Goal: Navigation & Orientation: Find specific page/section

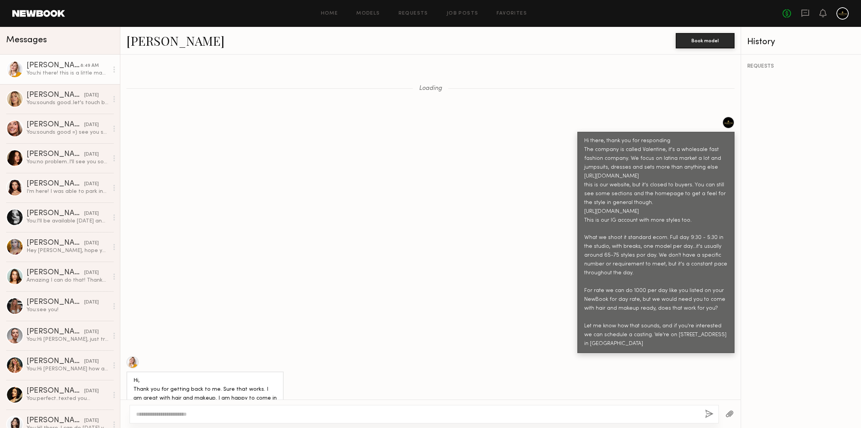
scroll to position [1219, 0]
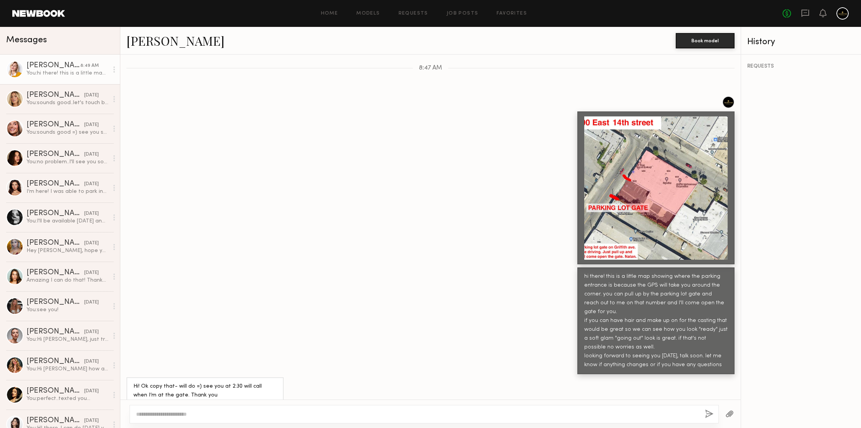
click at [338, 78] on div "Loading Hi there, thank you for responding The company is called Valentine, it'…" at bounding box center [430, 227] width 620 height 345
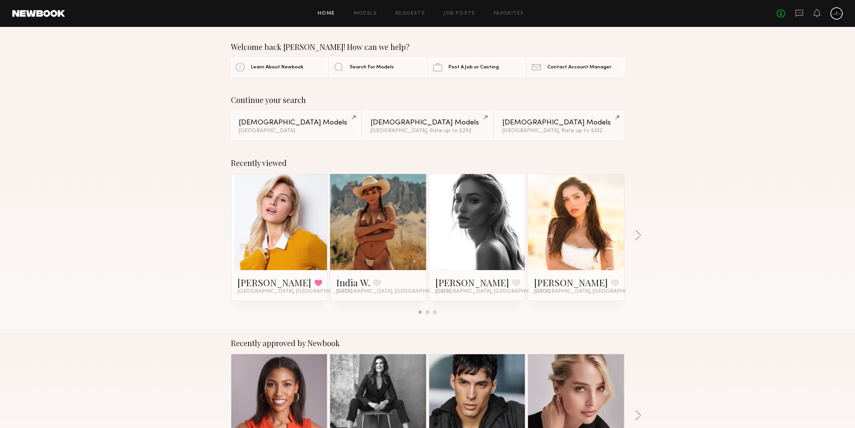
click at [369, 17] on div "Home Models Requests Job Posts Favorites Sign Out No fees up to $5,000" at bounding box center [454, 13] width 778 height 12
click at [369, 15] on link "Models" at bounding box center [365, 13] width 23 height 5
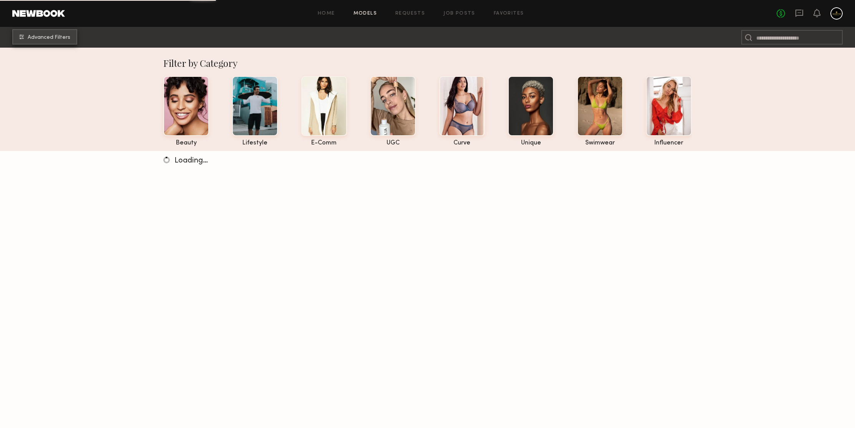
click at [53, 37] on span "Advanced Filters" at bounding box center [49, 37] width 43 height 5
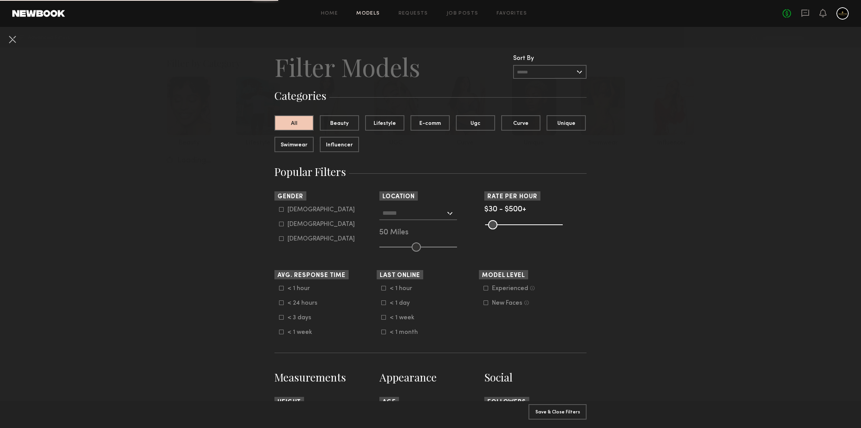
click at [305, 226] on div "Female" at bounding box center [320, 224] width 67 height 5
type input "**"
click at [413, 218] on input "text" at bounding box center [413, 212] width 63 height 13
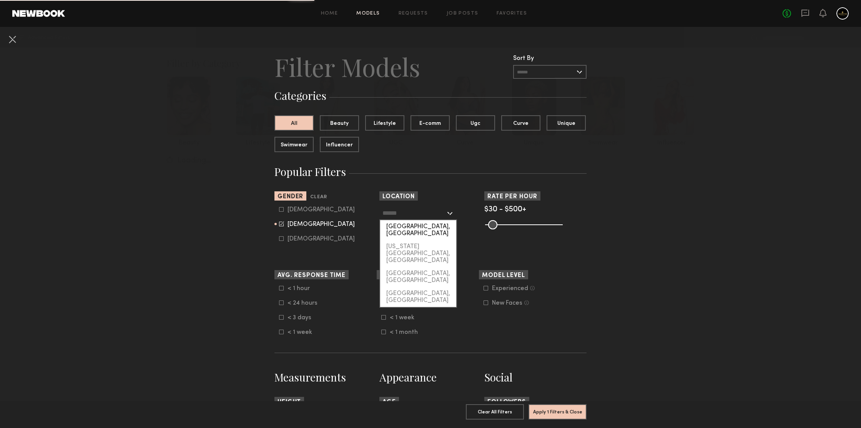
click at [414, 227] on div "Los Angeles, CA" at bounding box center [418, 230] width 76 height 20
type input "**********"
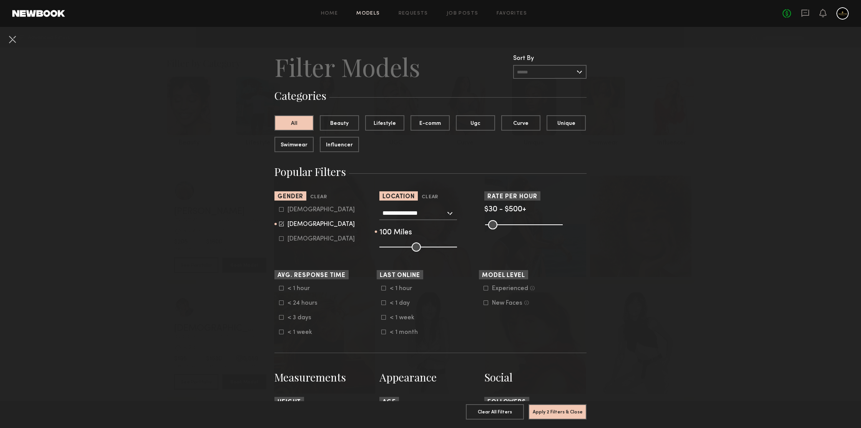
drag, startPoint x: 415, startPoint y: 244, endPoint x: 518, endPoint y: 248, distance: 102.7
type input "***"
click at [457, 246] on input "range" at bounding box center [418, 247] width 78 height 9
click at [567, 404] on button "Apply 2 Filters & Close" at bounding box center [557, 411] width 58 height 15
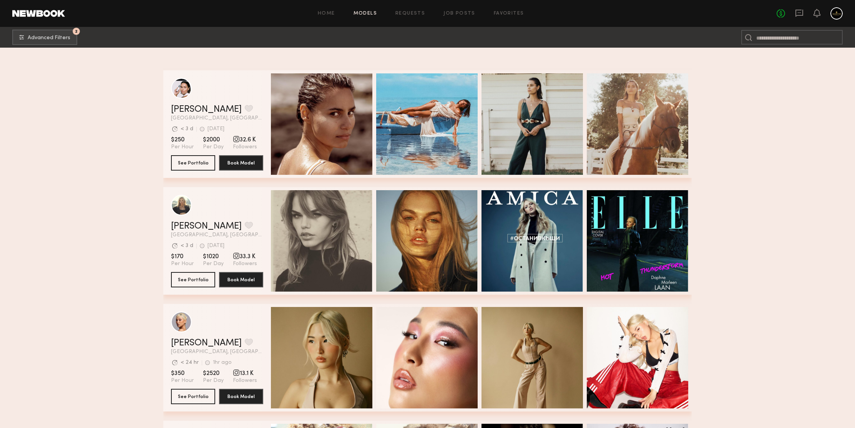
scroll to position [687, 0]
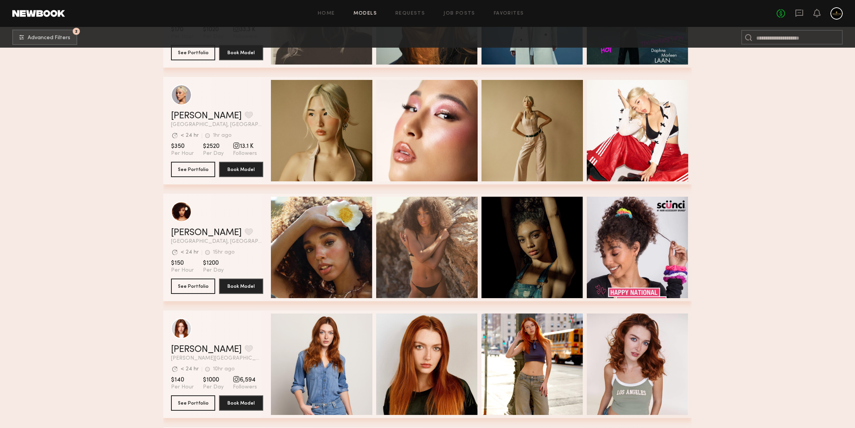
click at [820, 165] on section "Filter by Category beauty lifestyle e-comm UGC curve unique swimwear influencer…" at bounding box center [427, 128] width 855 height 1534
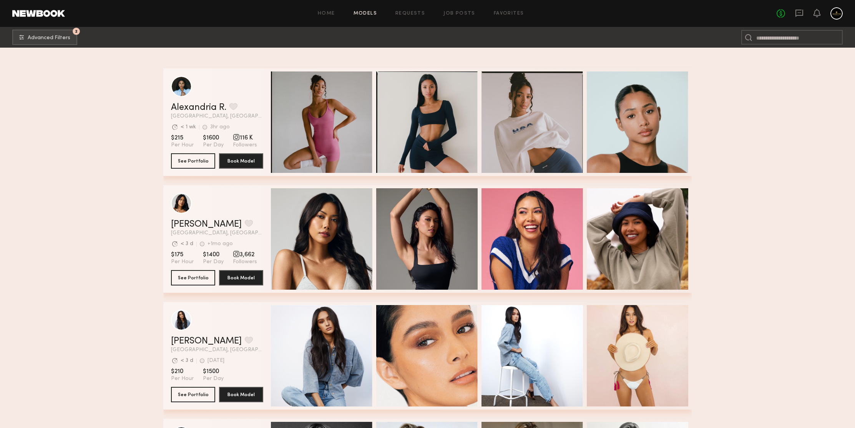
scroll to position [1279, 0]
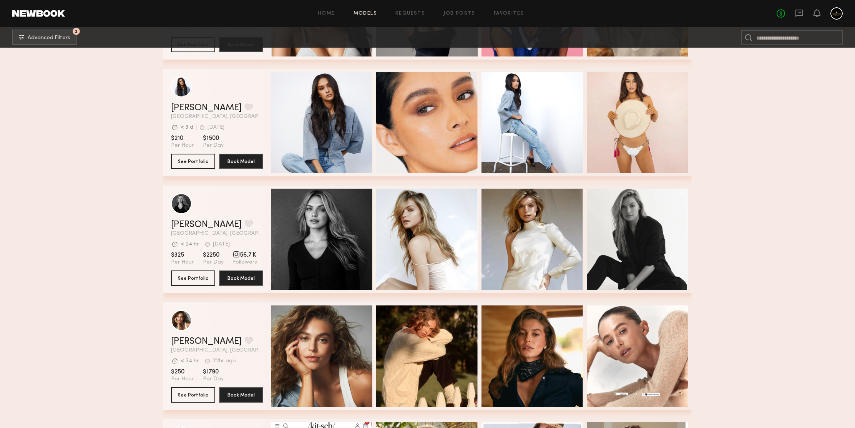
click at [747, 145] on section "Filter by Category beauty lifestyle e-comm UGC curve unique swimwear influencer…" at bounding box center [427, 237] width 855 height 2936
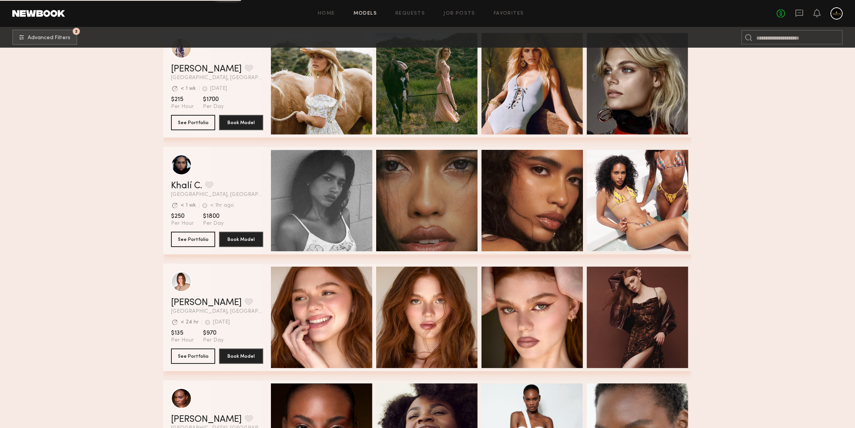
scroll to position [3977, 0]
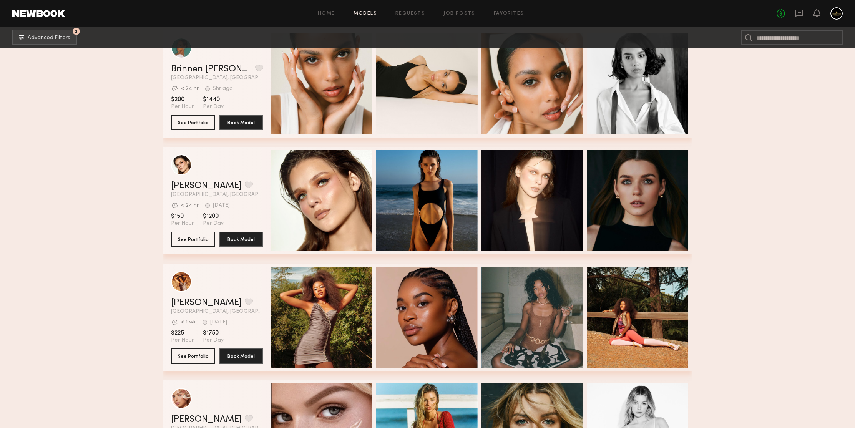
scroll to position [4902, 0]
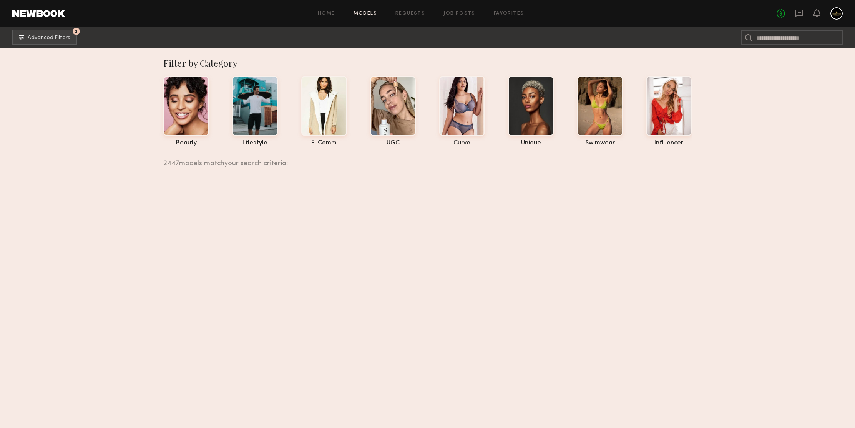
scroll to position [5359, 0]
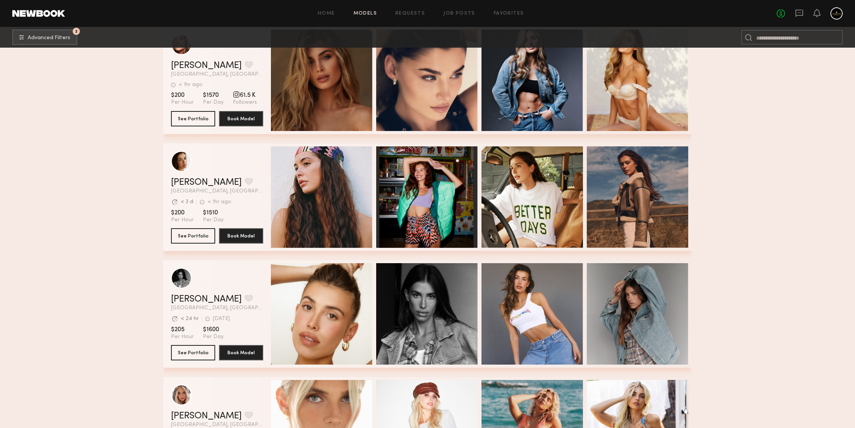
scroll to position [6268, 0]
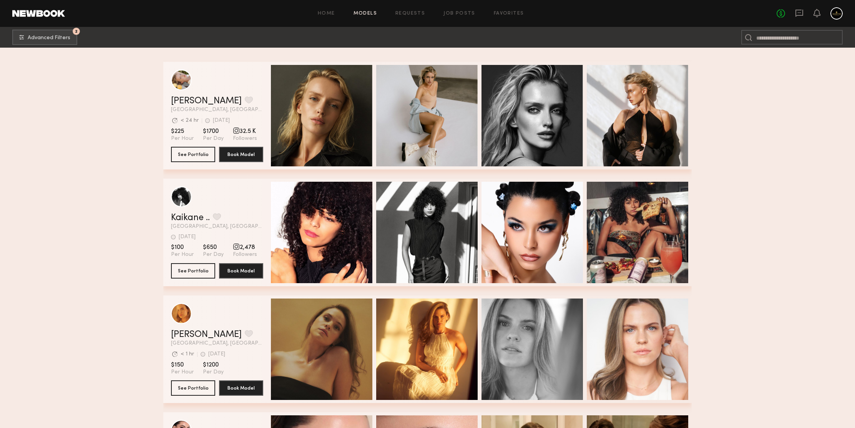
scroll to position [7101, 0]
